Goal: Find specific page/section: Find specific page/section

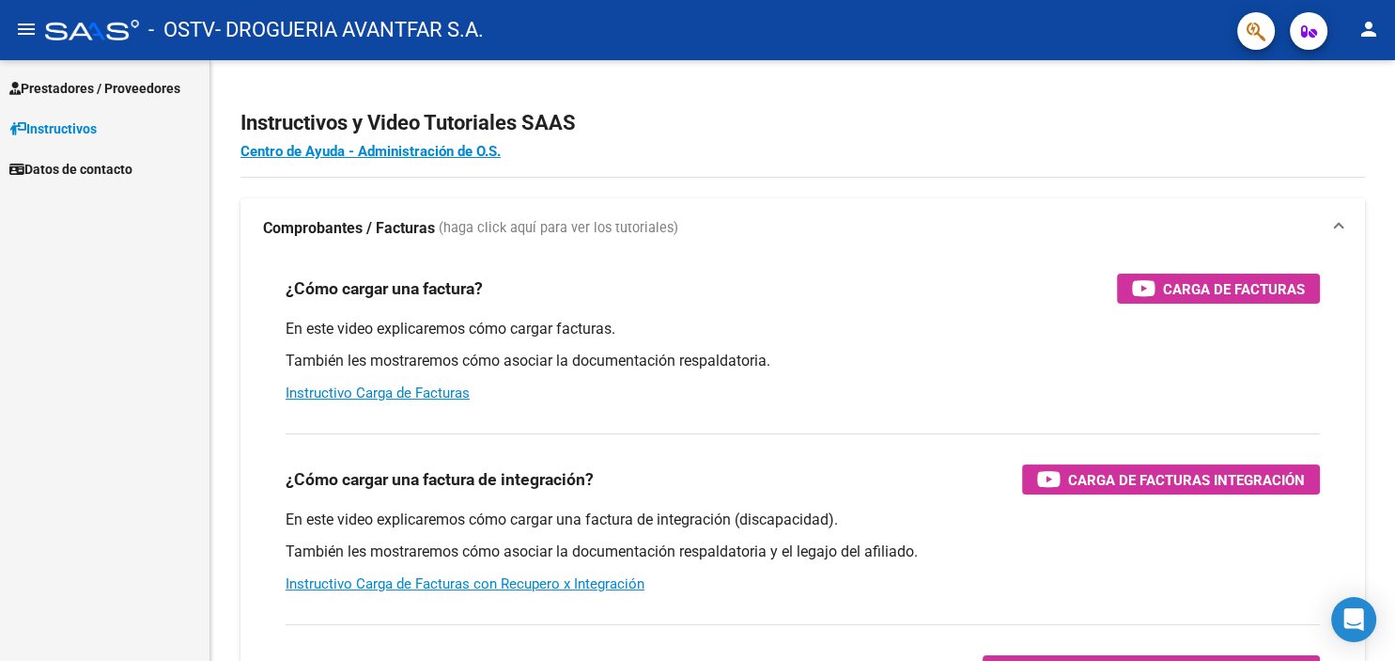
click at [119, 91] on span "Prestadores / Proveedores" at bounding box center [94, 88] width 171 height 21
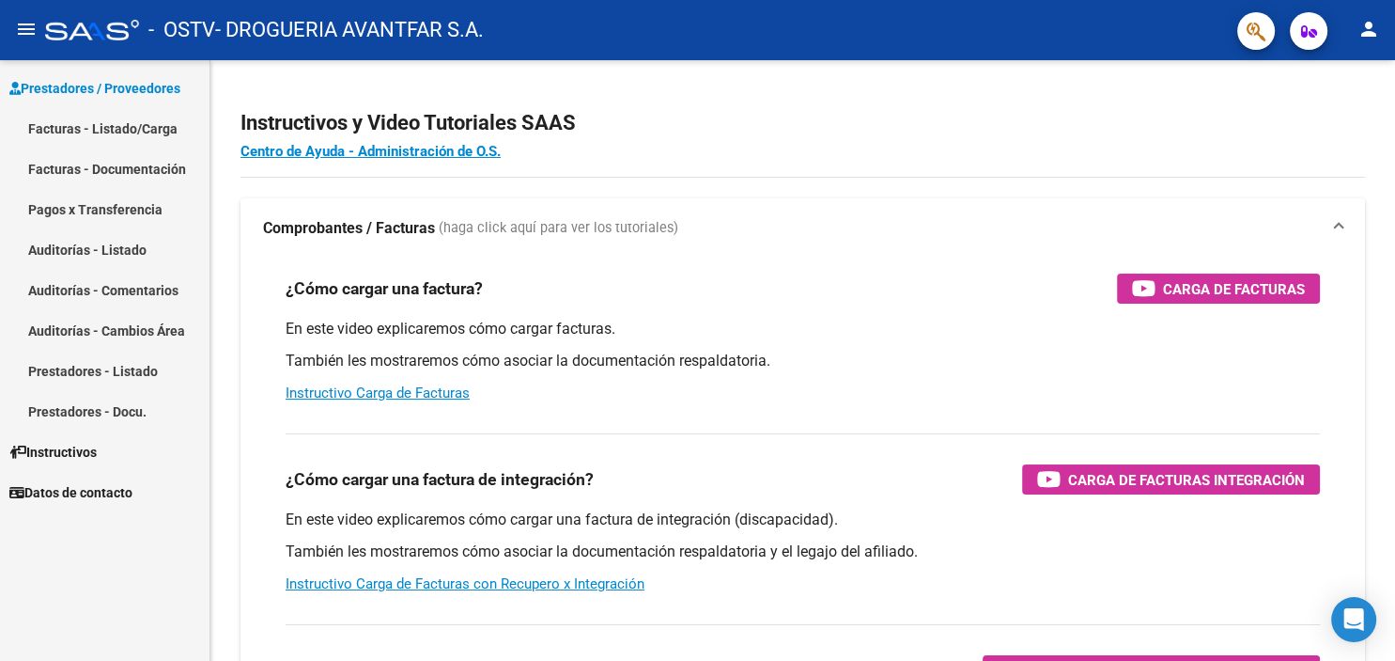
click at [111, 132] on link "Facturas - Listado/Carga" at bounding box center [105, 128] width 210 height 40
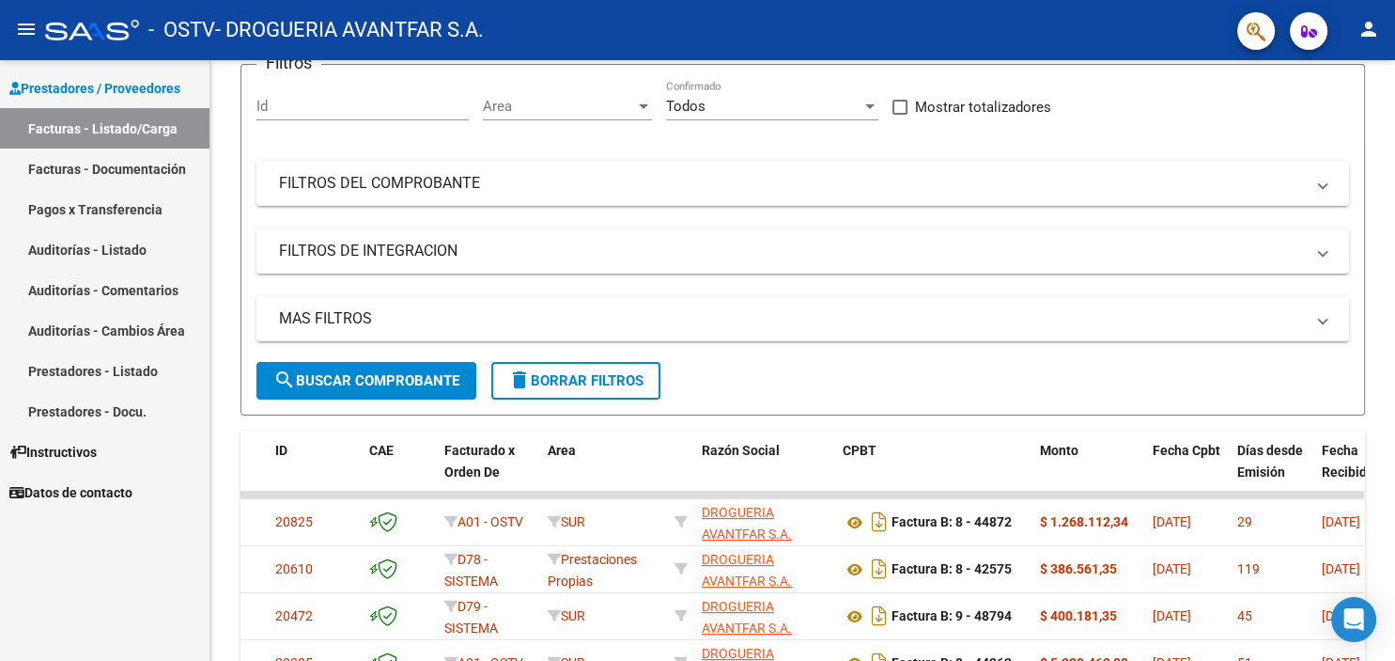
scroll to position [207, 0]
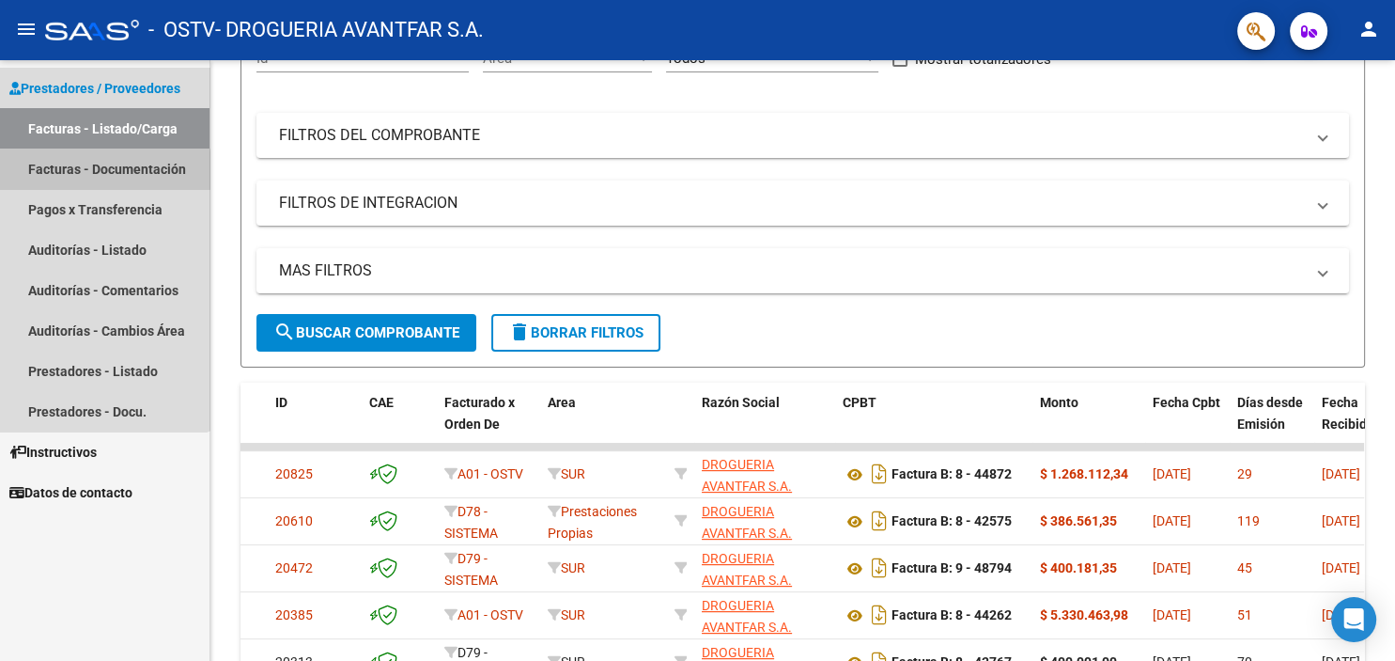
click at [94, 172] on link "Facturas - Documentación" at bounding box center [105, 168] width 210 height 40
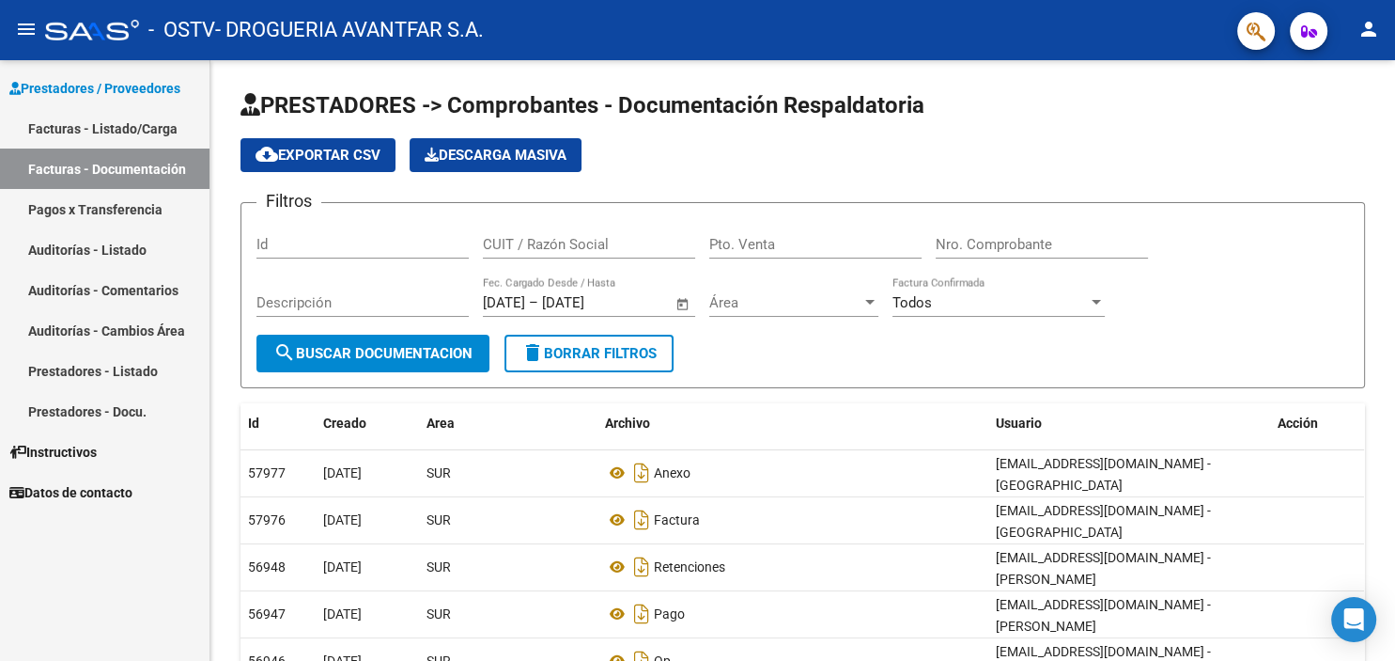
click at [111, 209] on link "Pagos x Transferencia" at bounding box center [105, 209] width 210 height 40
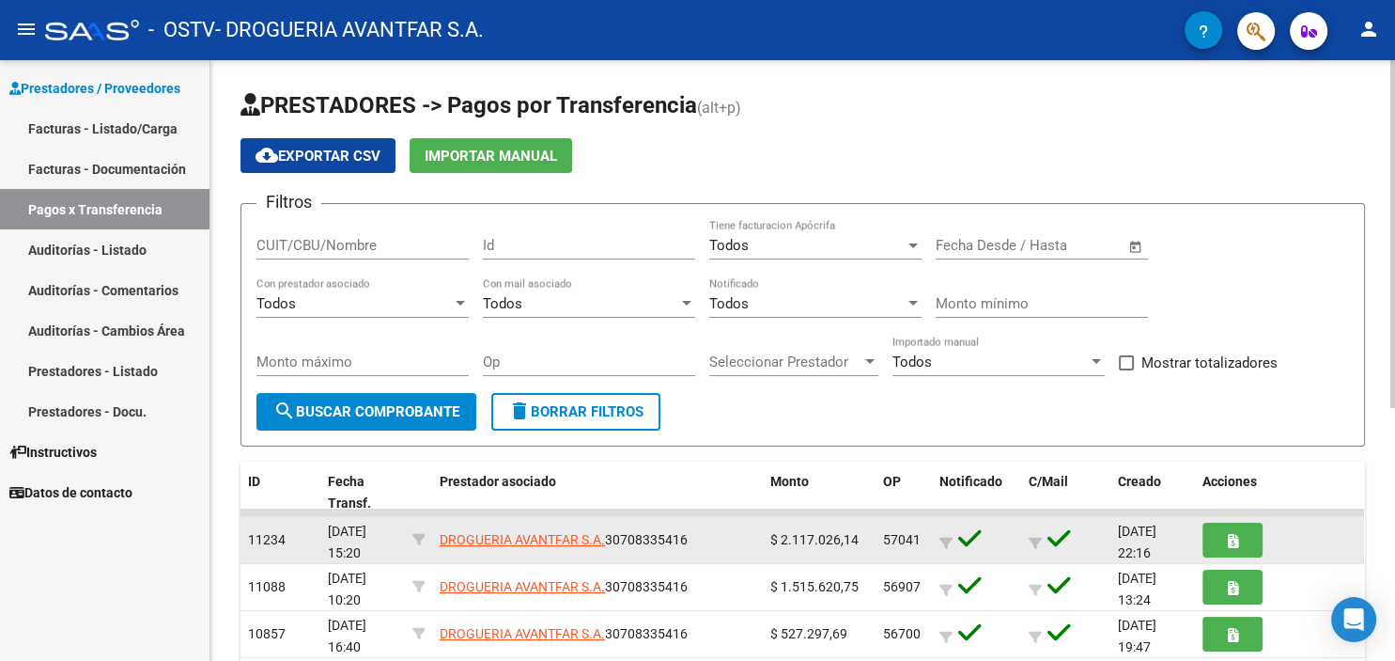
click at [889, 543] on span "57041" at bounding box center [902, 539] width 38 height 15
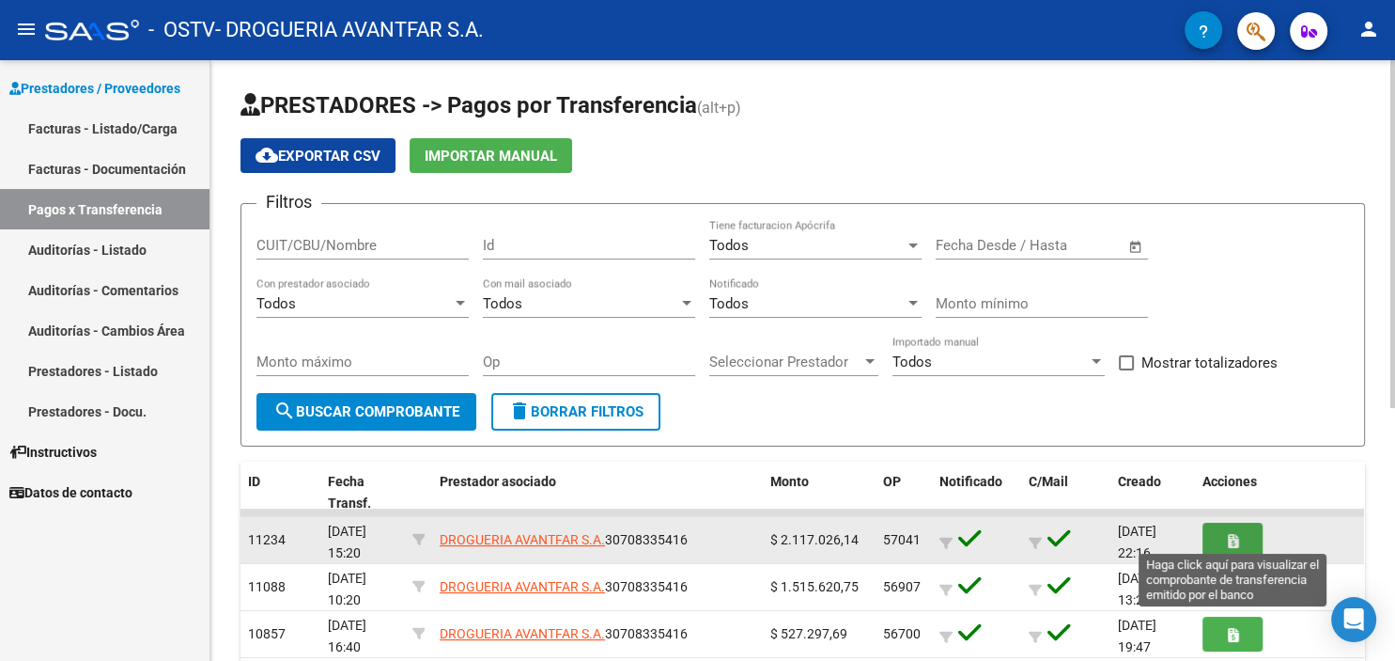
click at [1228, 543] on icon "button" at bounding box center [1233, 541] width 10 height 14
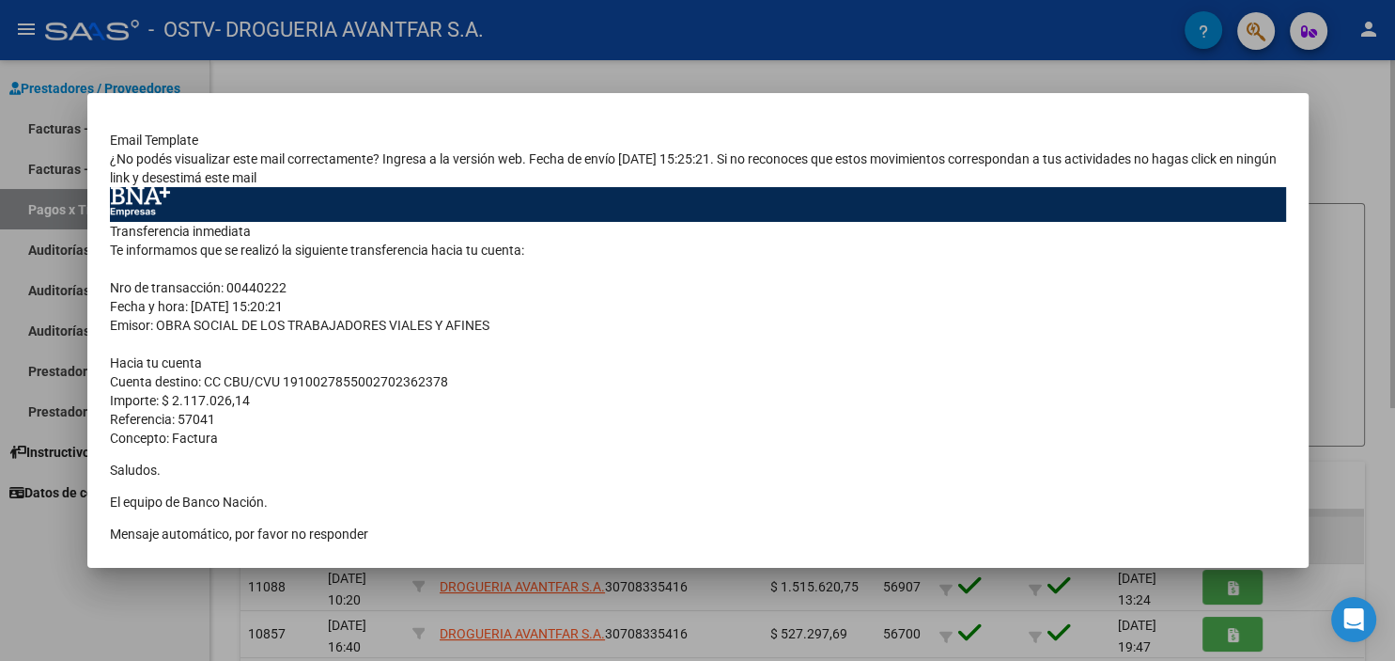
scroll to position [86, 0]
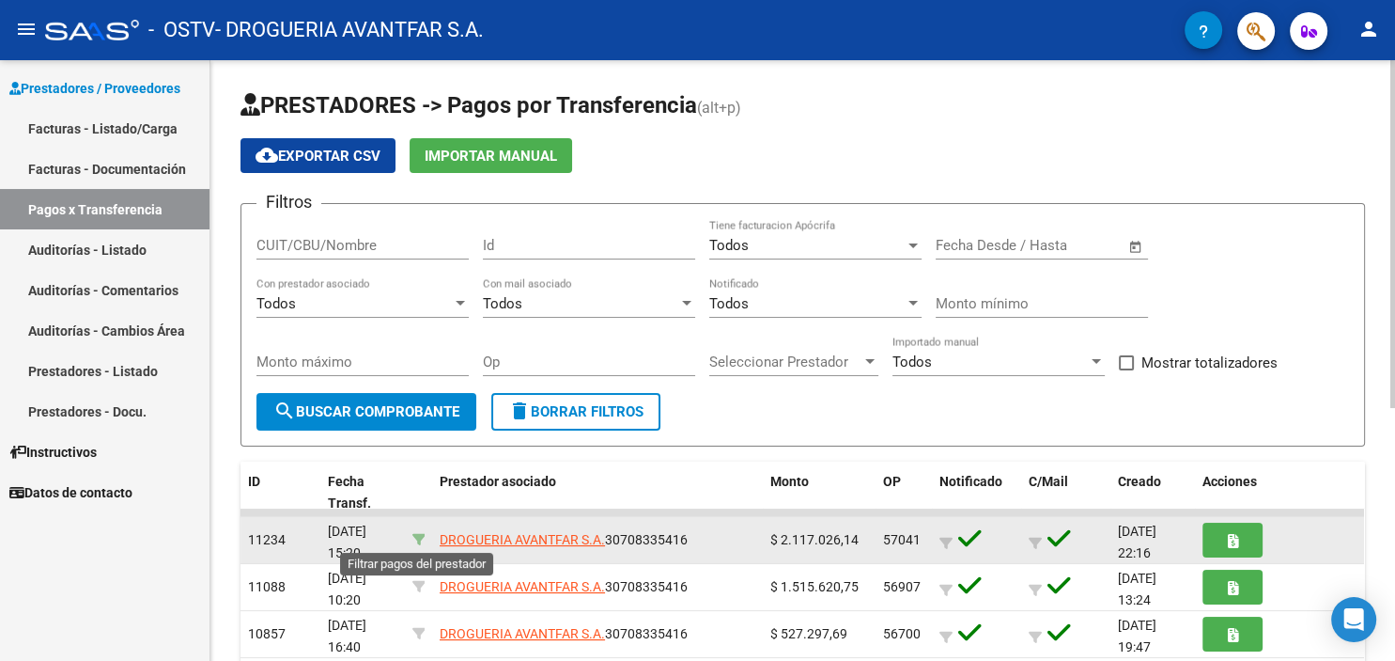
click at [415, 542] on icon at bounding box center [418, 539] width 13 height 13
type input "30708335416"
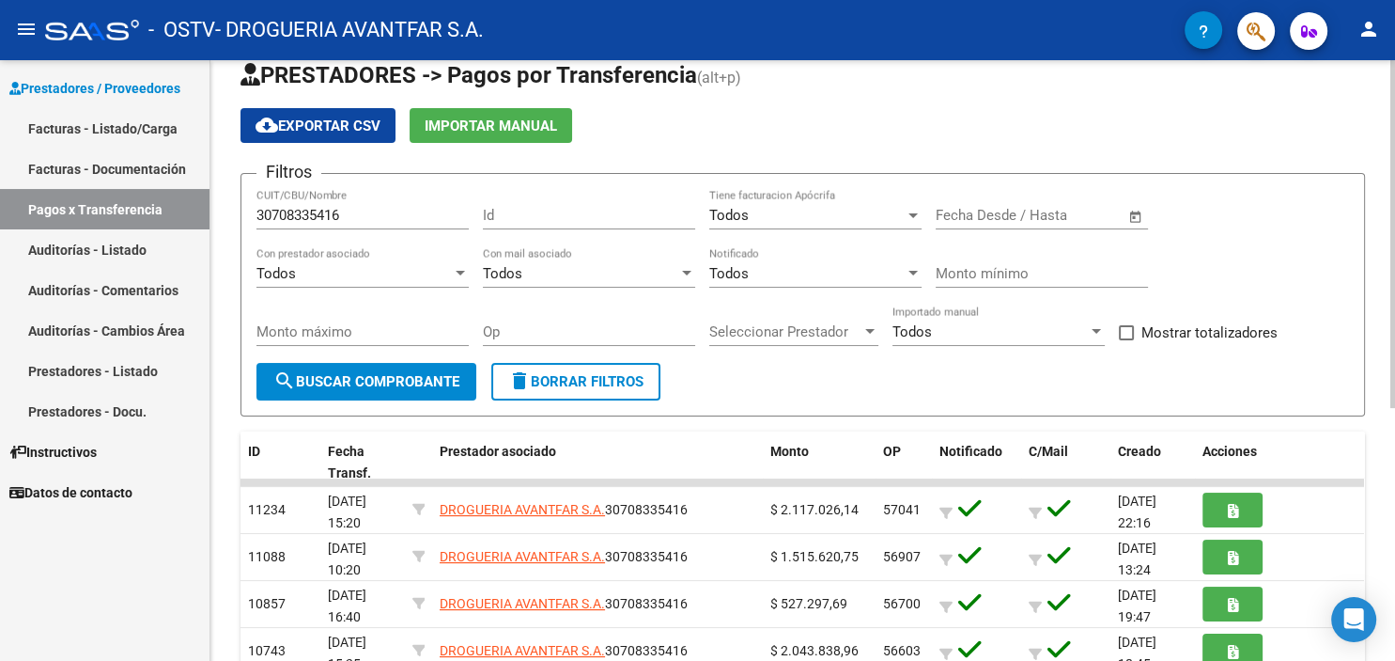
scroll to position [0, 0]
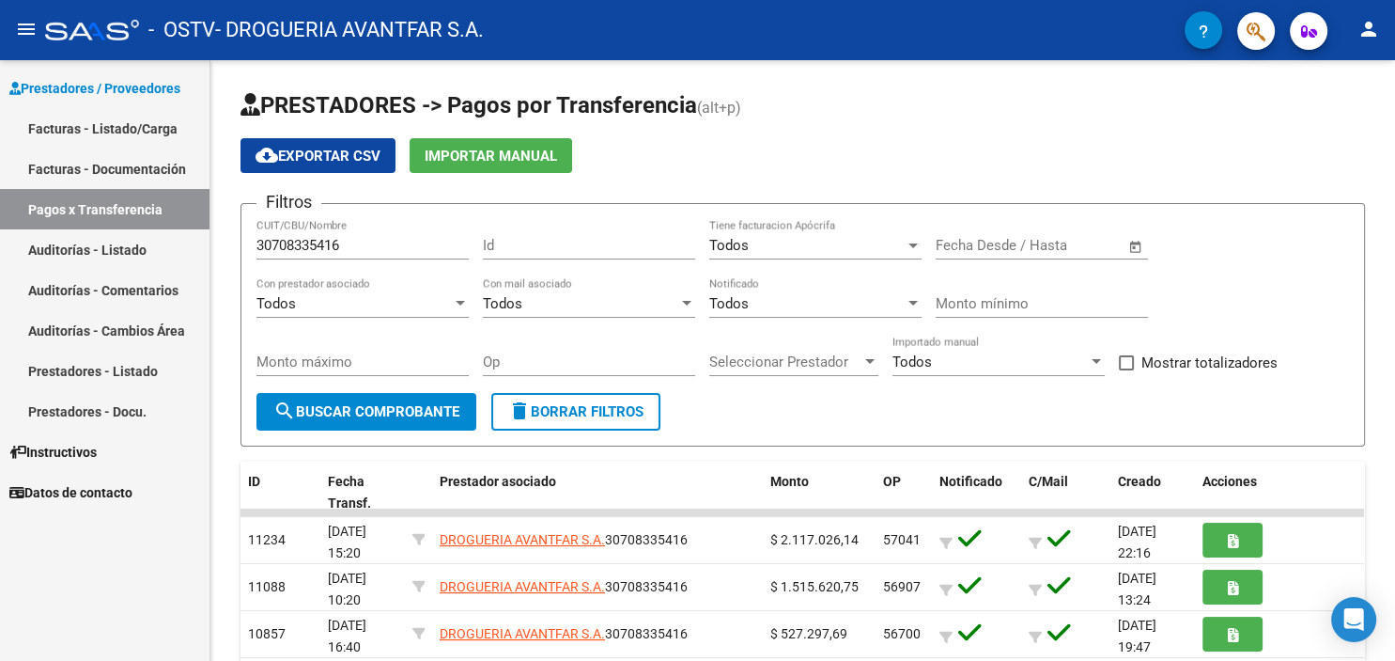
click at [121, 171] on link "Facturas - Documentación" at bounding box center [105, 168] width 210 height 40
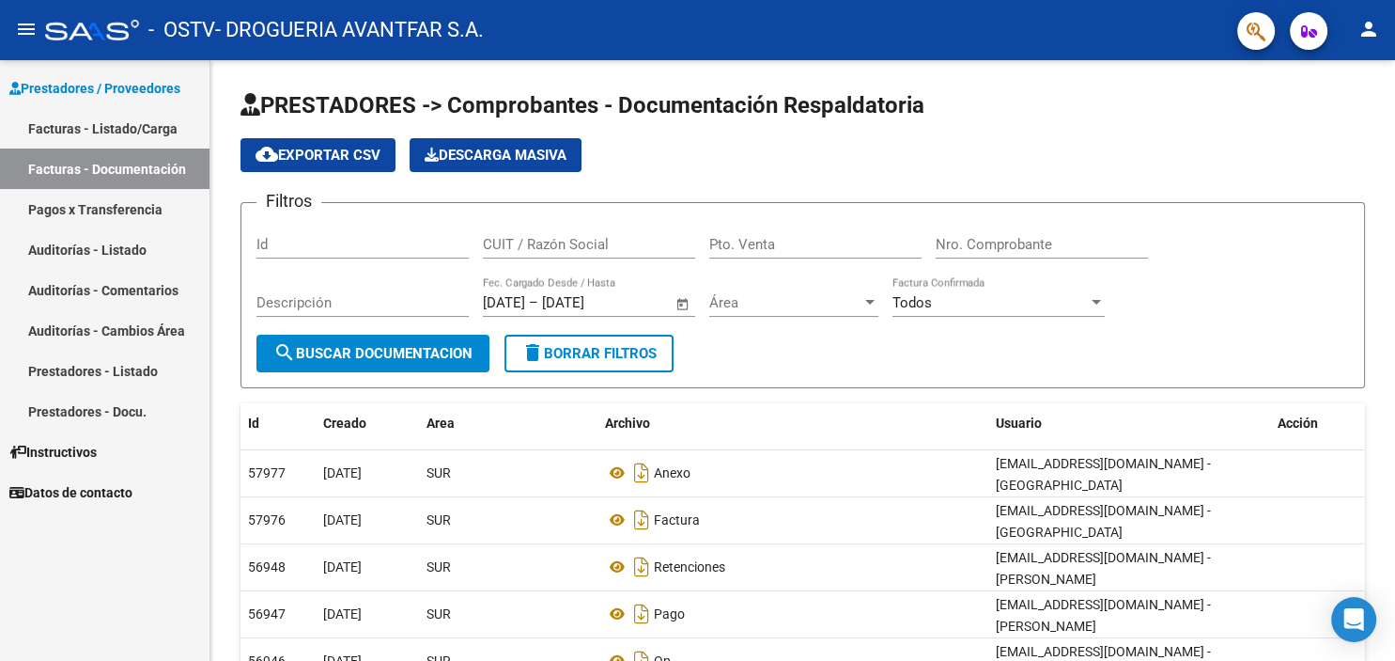
click at [127, 250] on link "Auditorías - Listado" at bounding box center [105, 249] width 210 height 40
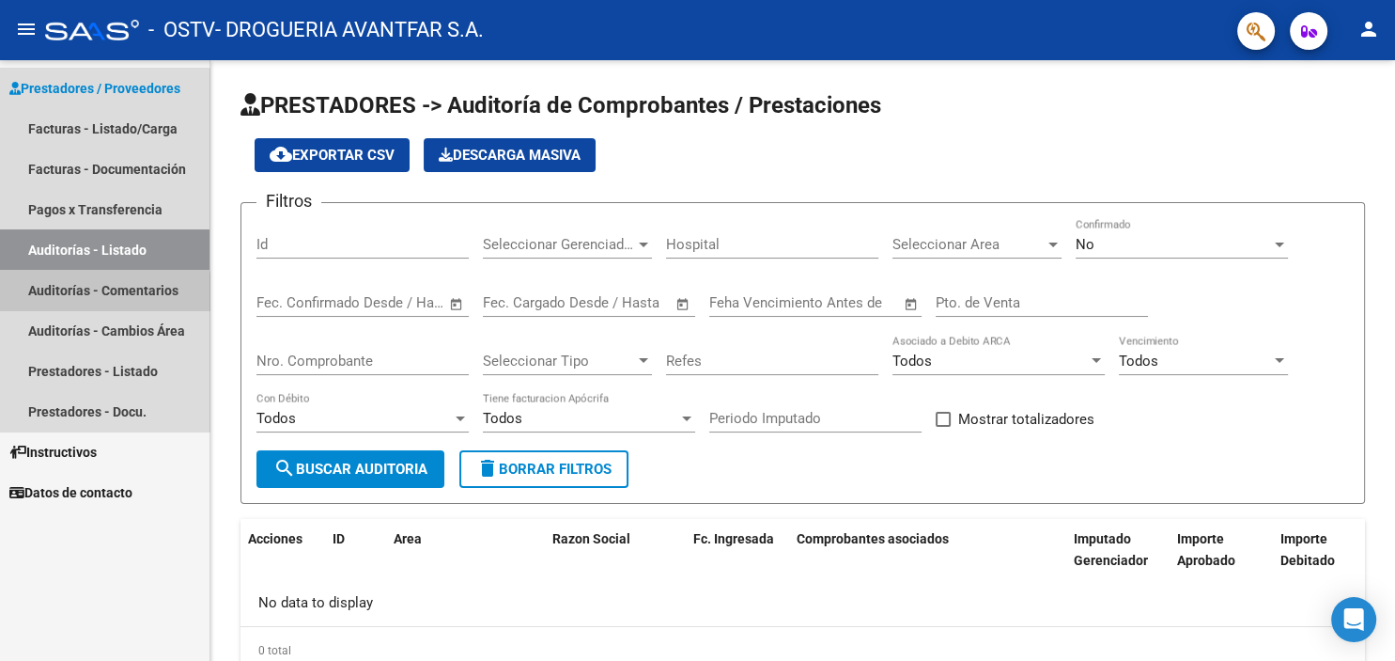
click at [103, 294] on link "Auditorías - Comentarios" at bounding box center [105, 290] width 210 height 40
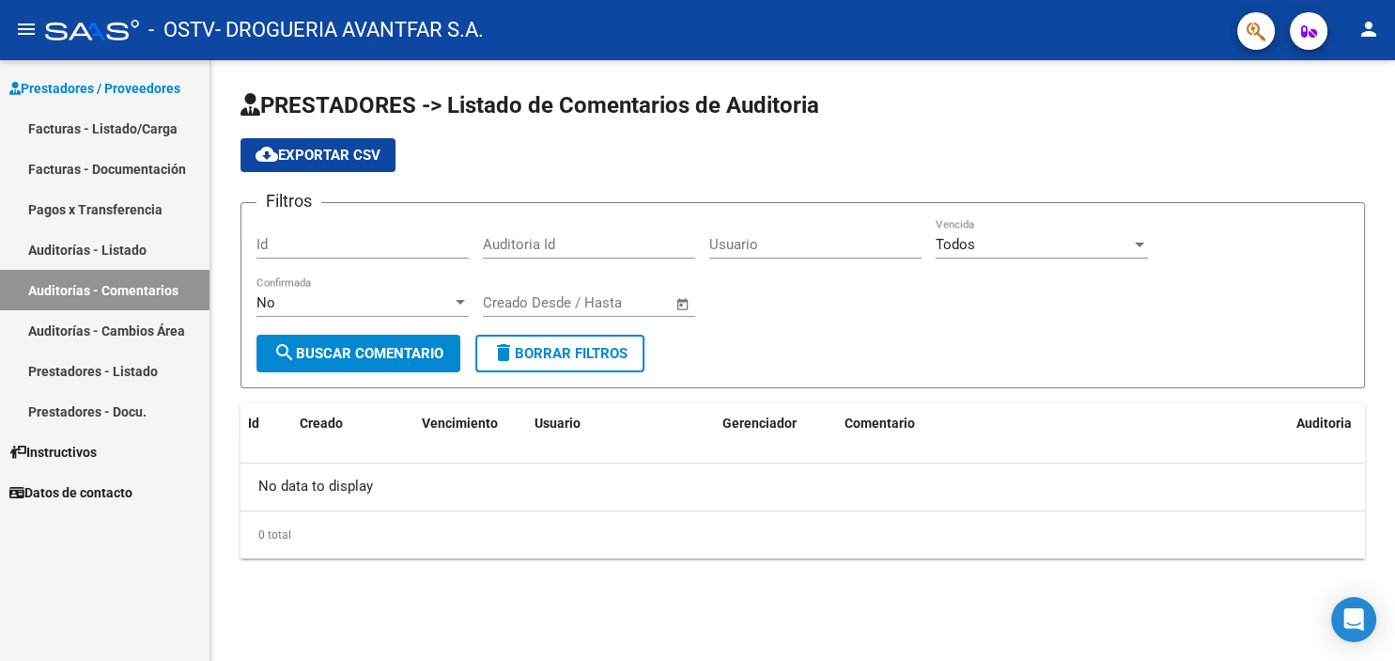
click at [107, 176] on link "Facturas - Documentación" at bounding box center [105, 168] width 210 height 40
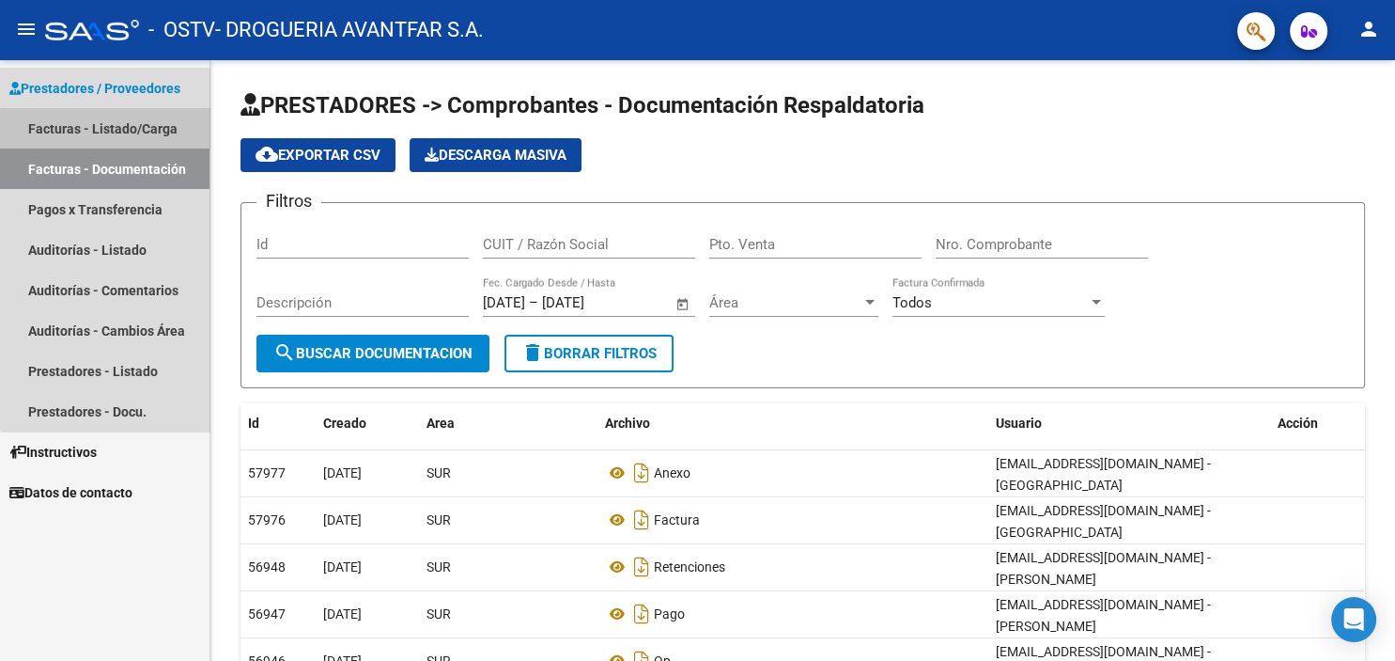
click at [107, 138] on link "Facturas - Listado/Carga" at bounding box center [105, 128] width 210 height 40
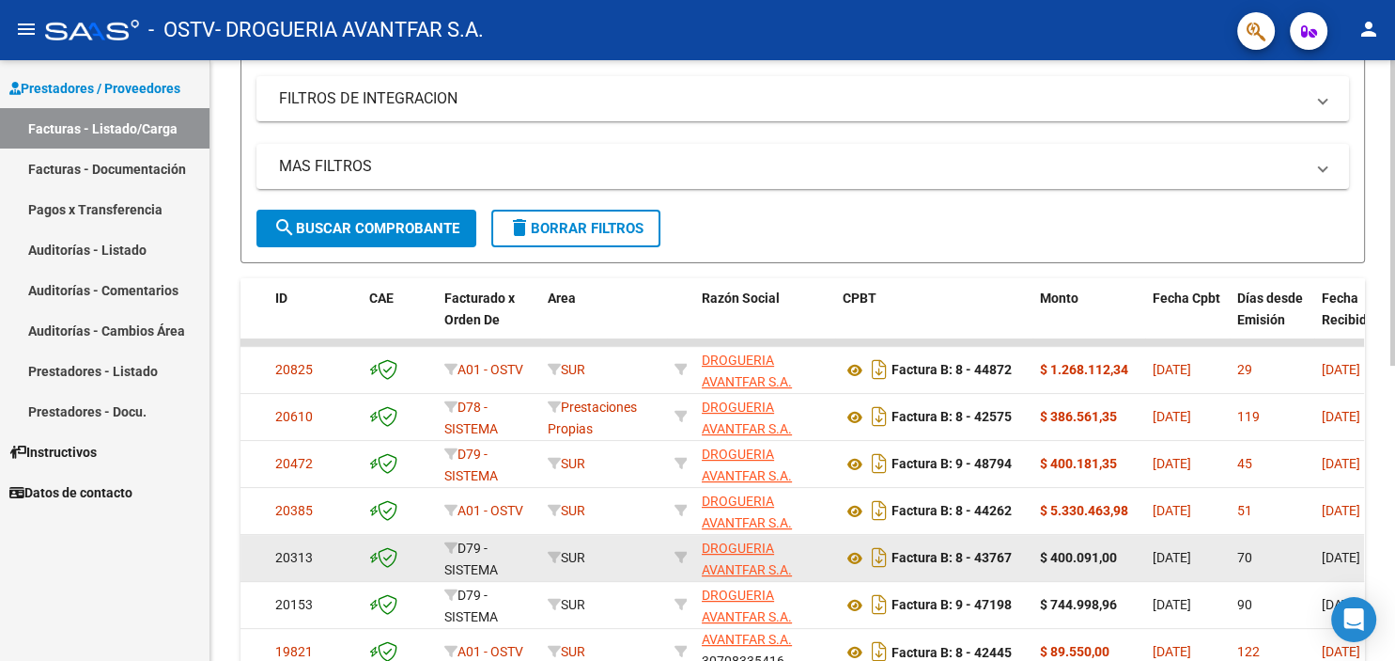
scroll to position [24, 0]
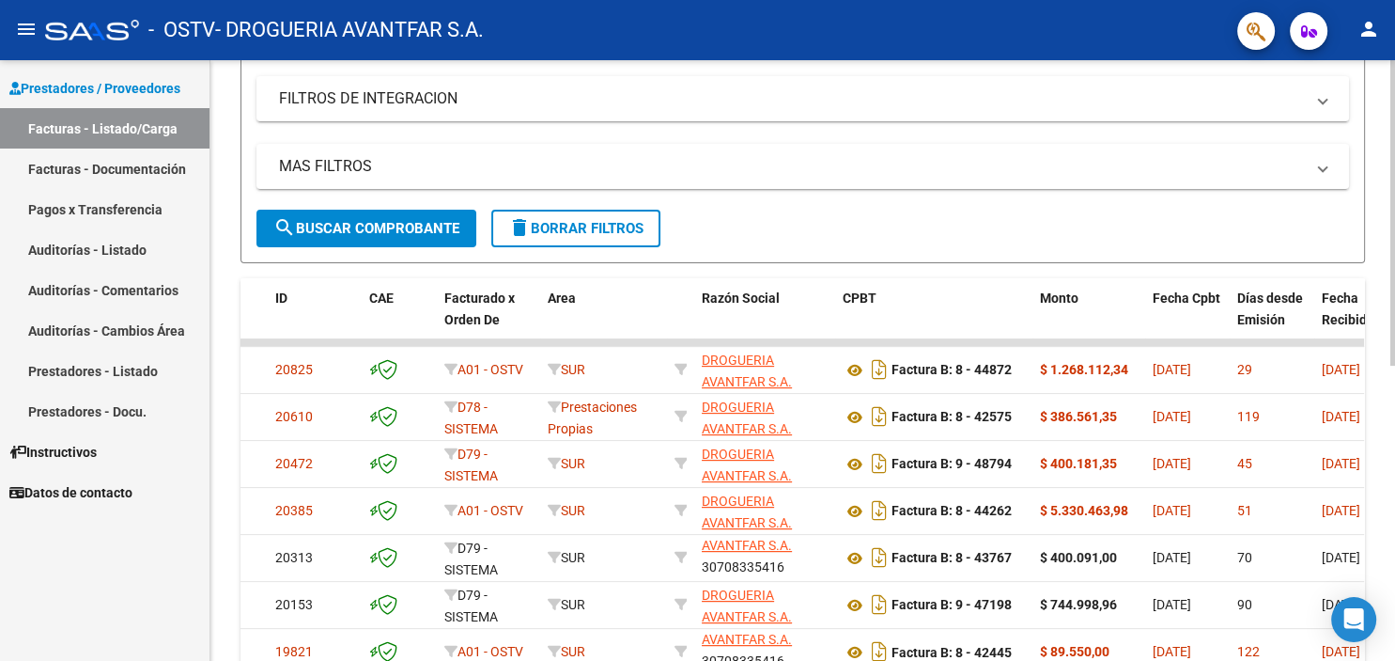
drag, startPoint x: 1390, startPoint y: 272, endPoint x: 1394, endPoint y: 344, distance: 72.5
click at [1394, 344] on div "Video tutorial PRESTADORES -> Listado de CPBTs Emitidos por Prestadores / Prove…" at bounding box center [805, 339] width 1190 height 1181
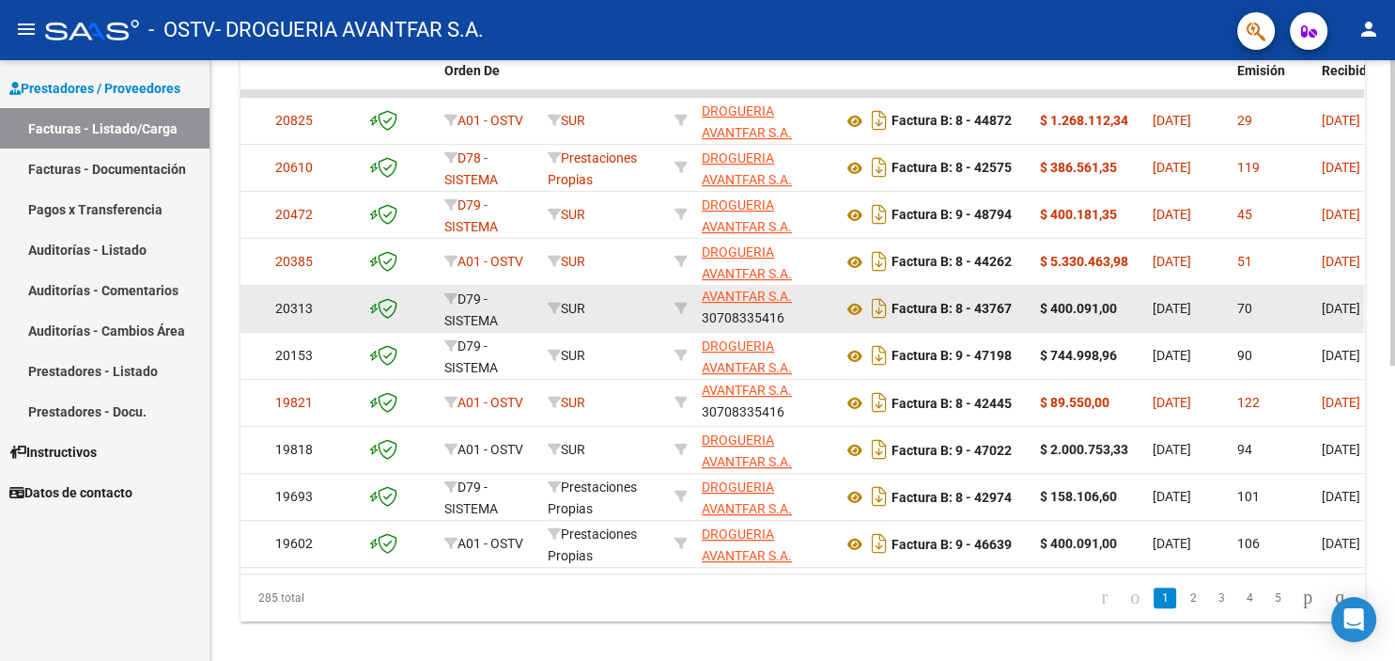
scroll to position [578, 0]
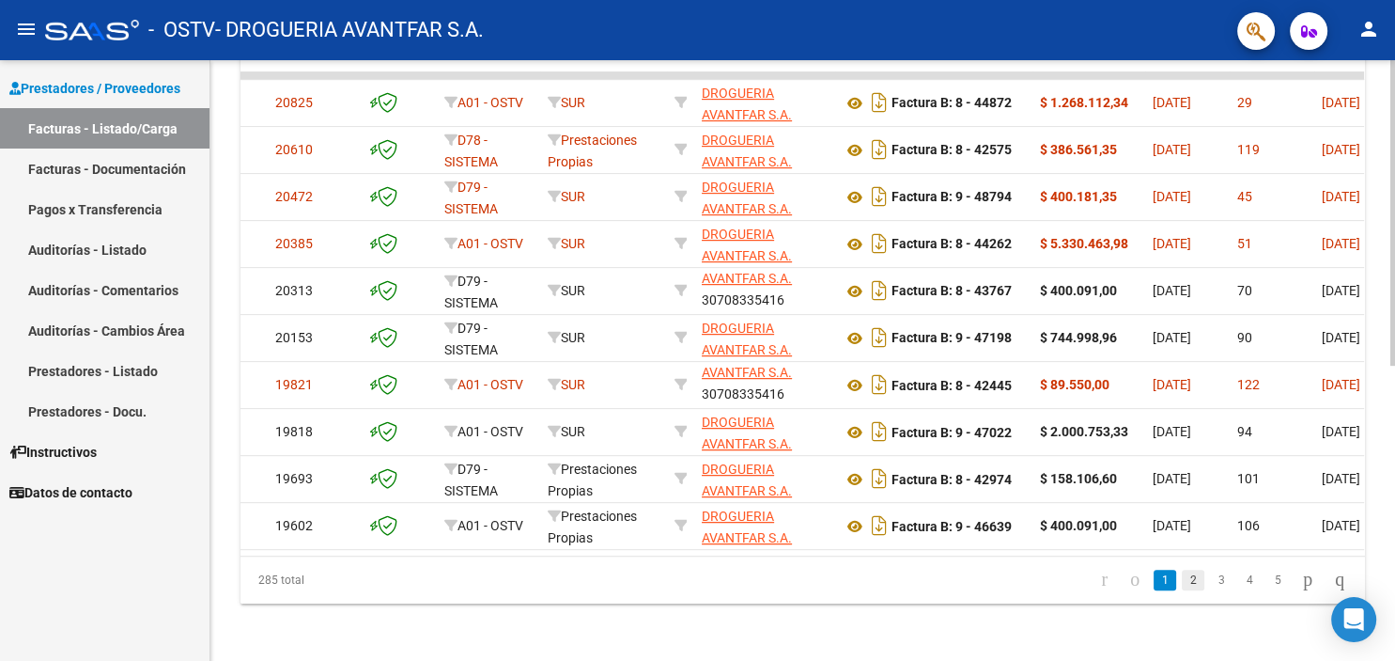
click at [1182, 578] on link "2" at bounding box center [1193, 579] width 23 height 21
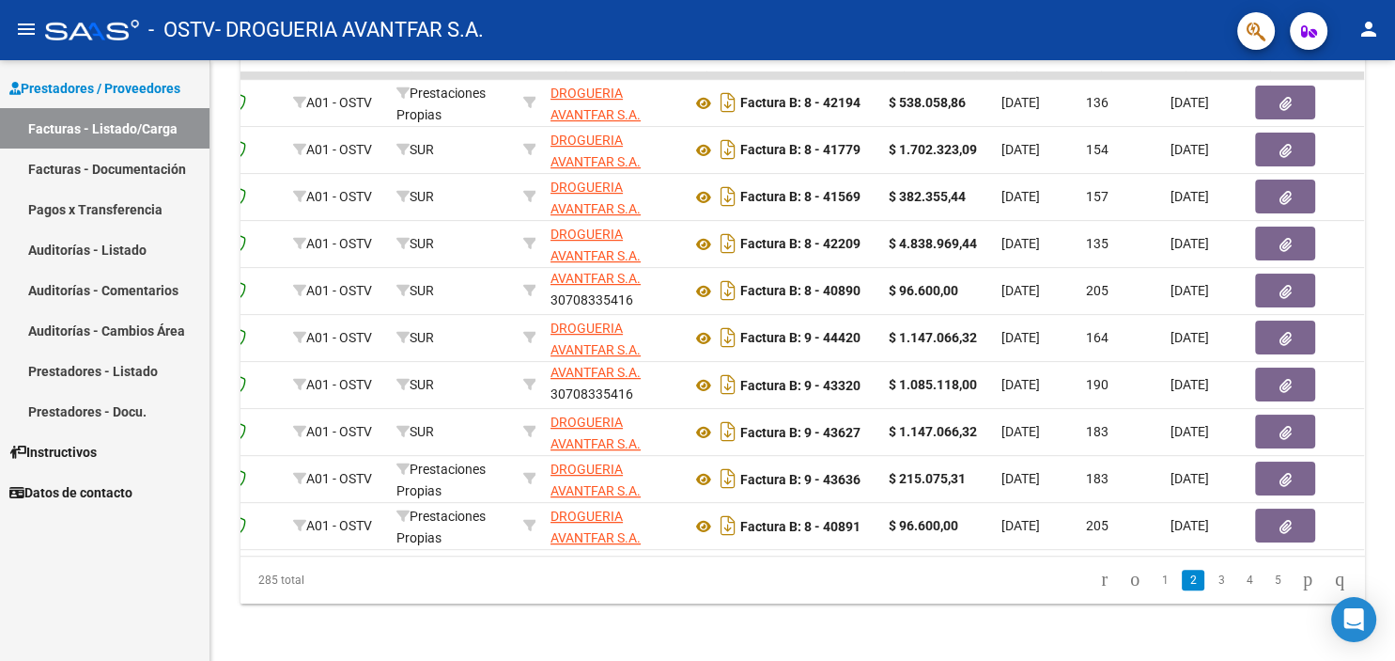
scroll to position [0, 0]
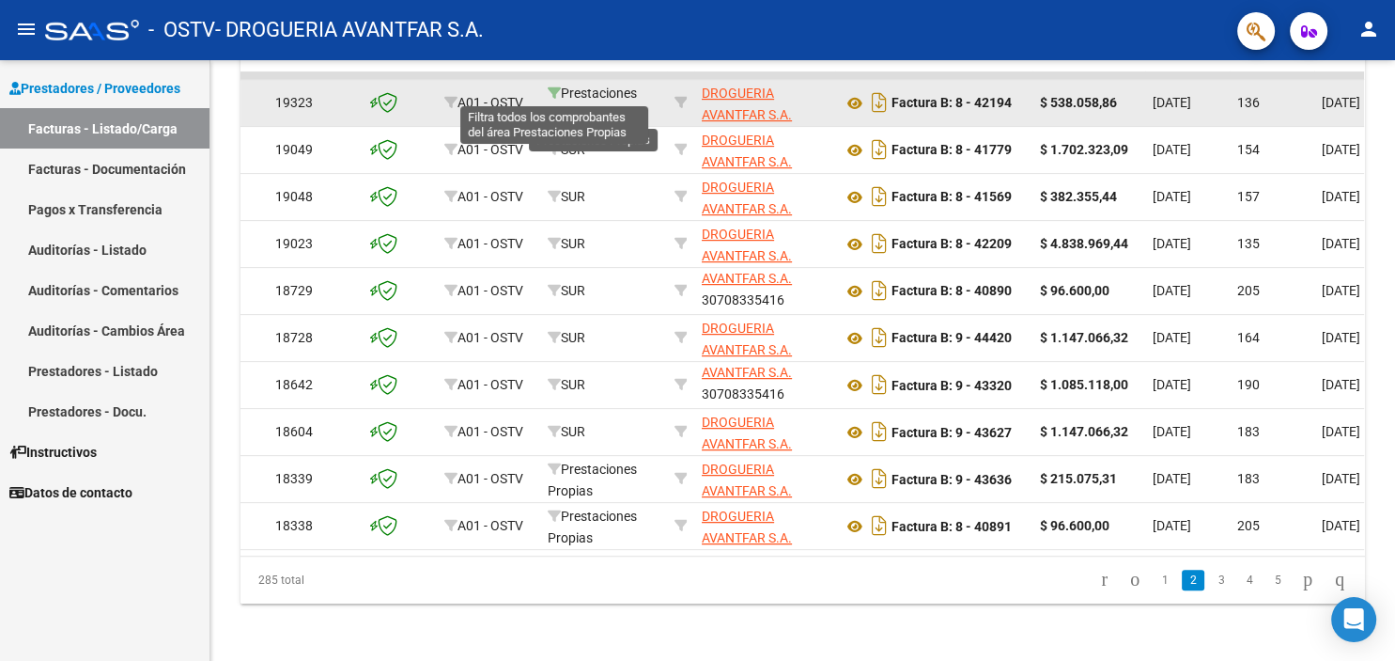
click at [558, 91] on icon at bounding box center [554, 92] width 13 height 13
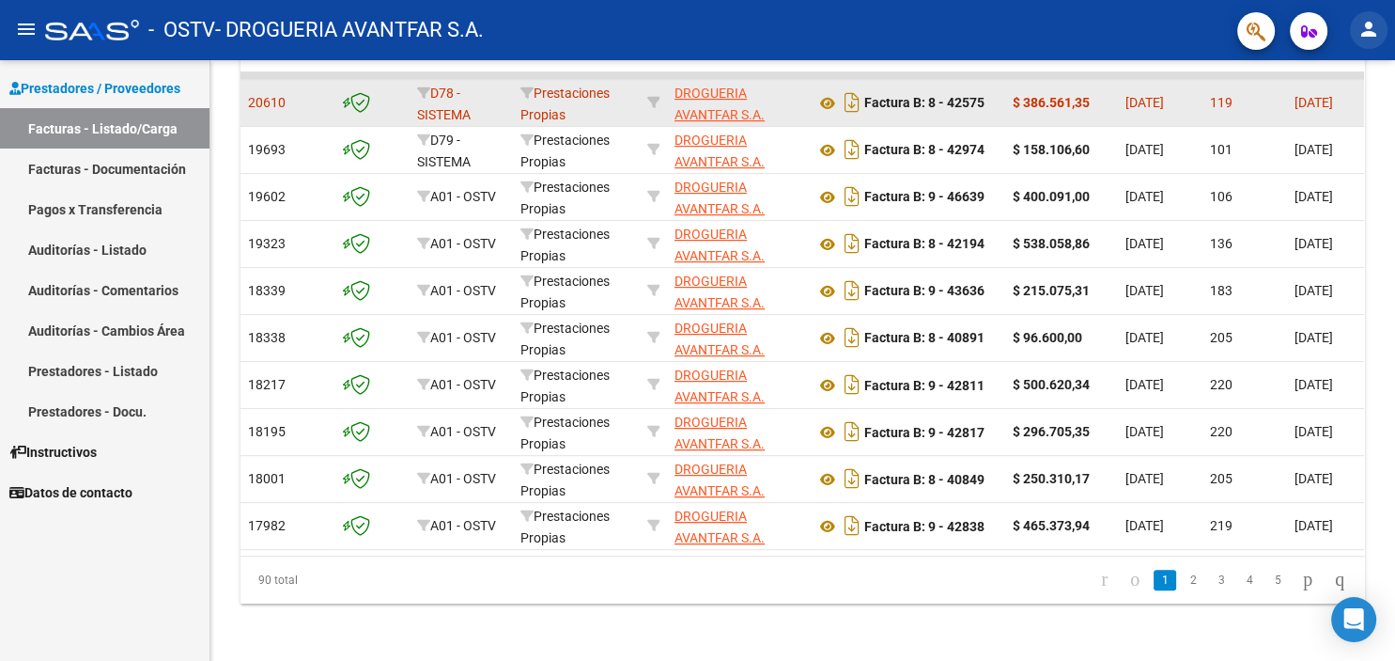
click at [1374, 30] on mat-icon "person" at bounding box center [1369, 29] width 23 height 23
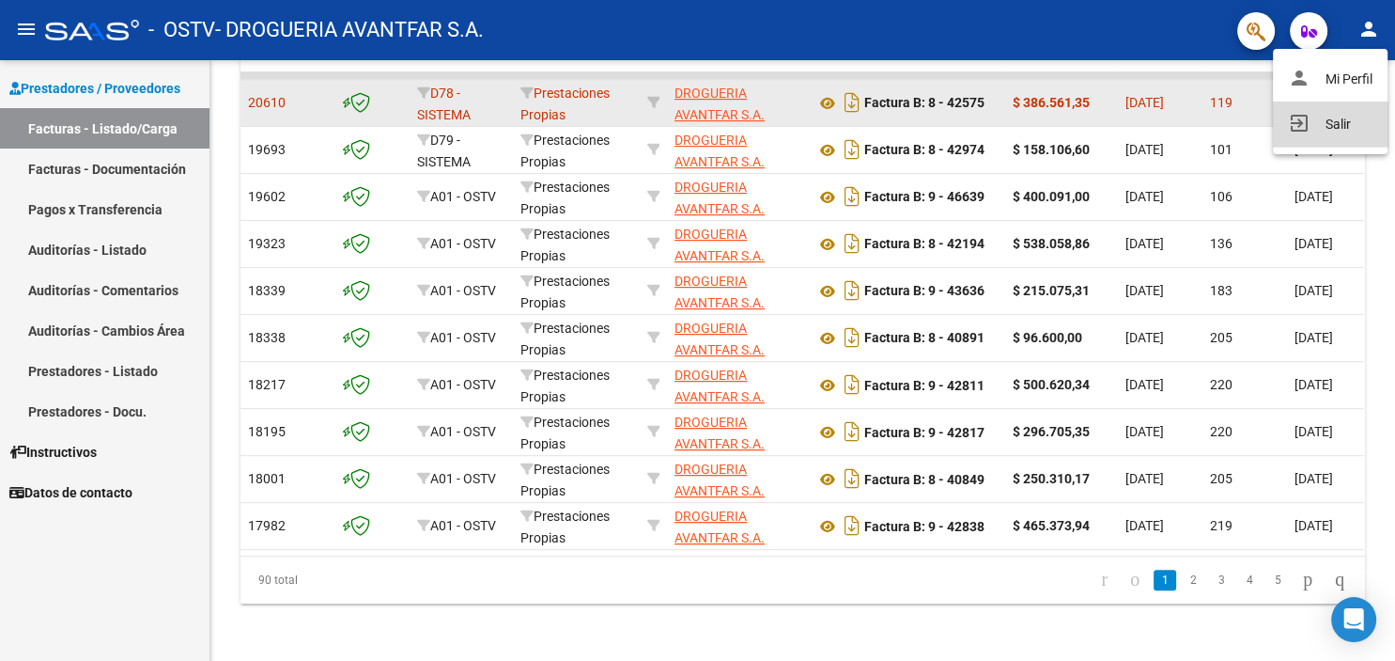
click at [1346, 128] on button "exit_to_app Salir" at bounding box center [1330, 123] width 115 height 45
